Goal: Navigation & Orientation: Go to known website

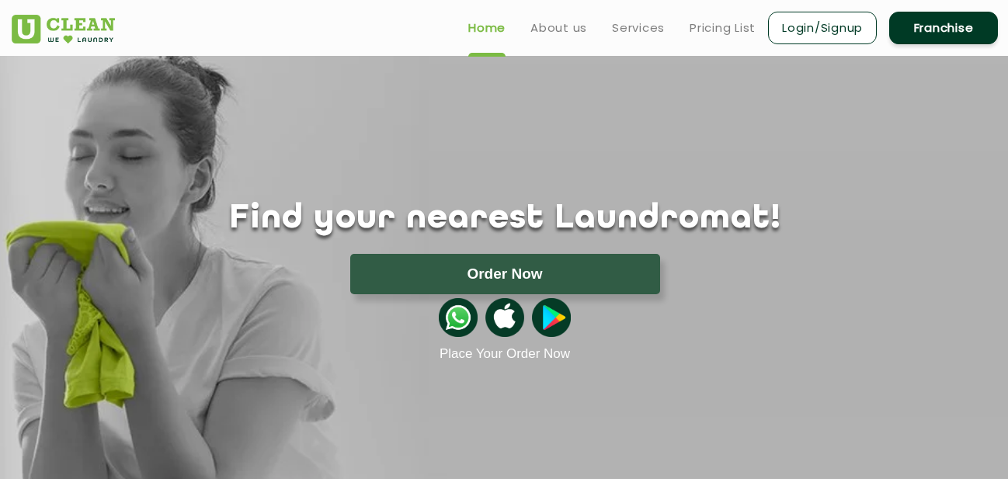
click at [548, 317] on img at bounding box center [551, 317] width 39 height 39
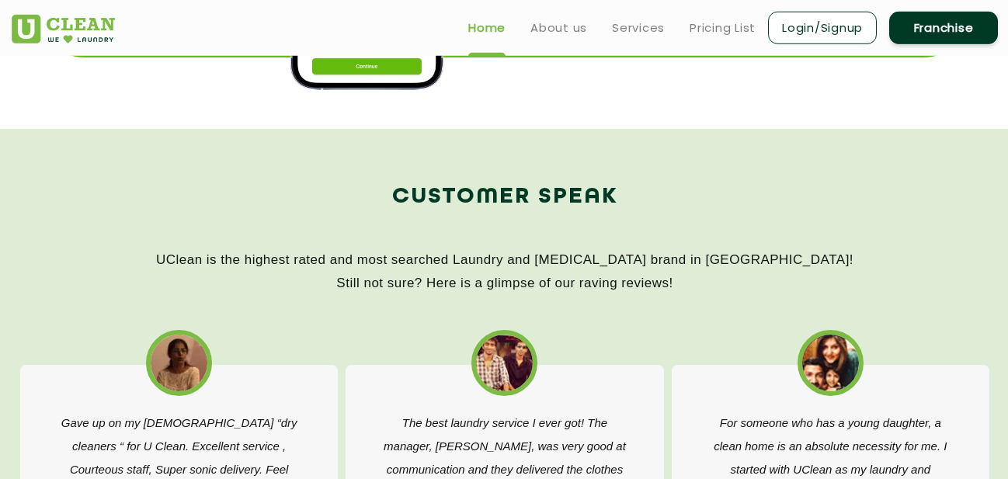
scroll to position [1748, 0]
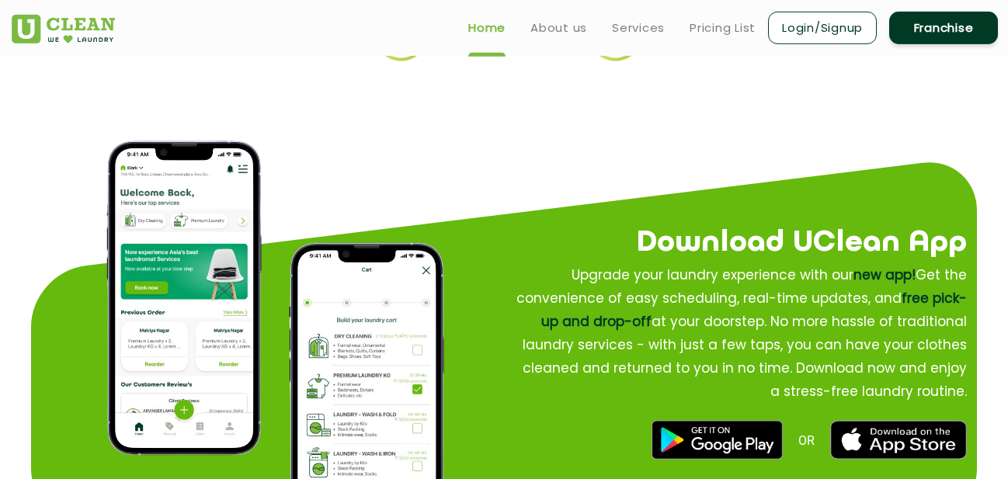
click at [745, 430] on img at bounding box center [717, 439] width 131 height 39
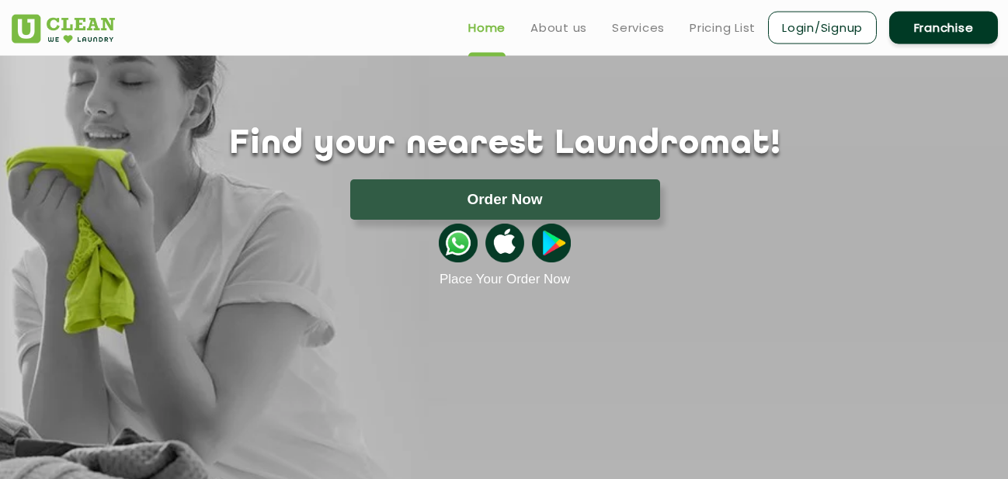
scroll to position [0, 0]
